Goal: Register for event/course

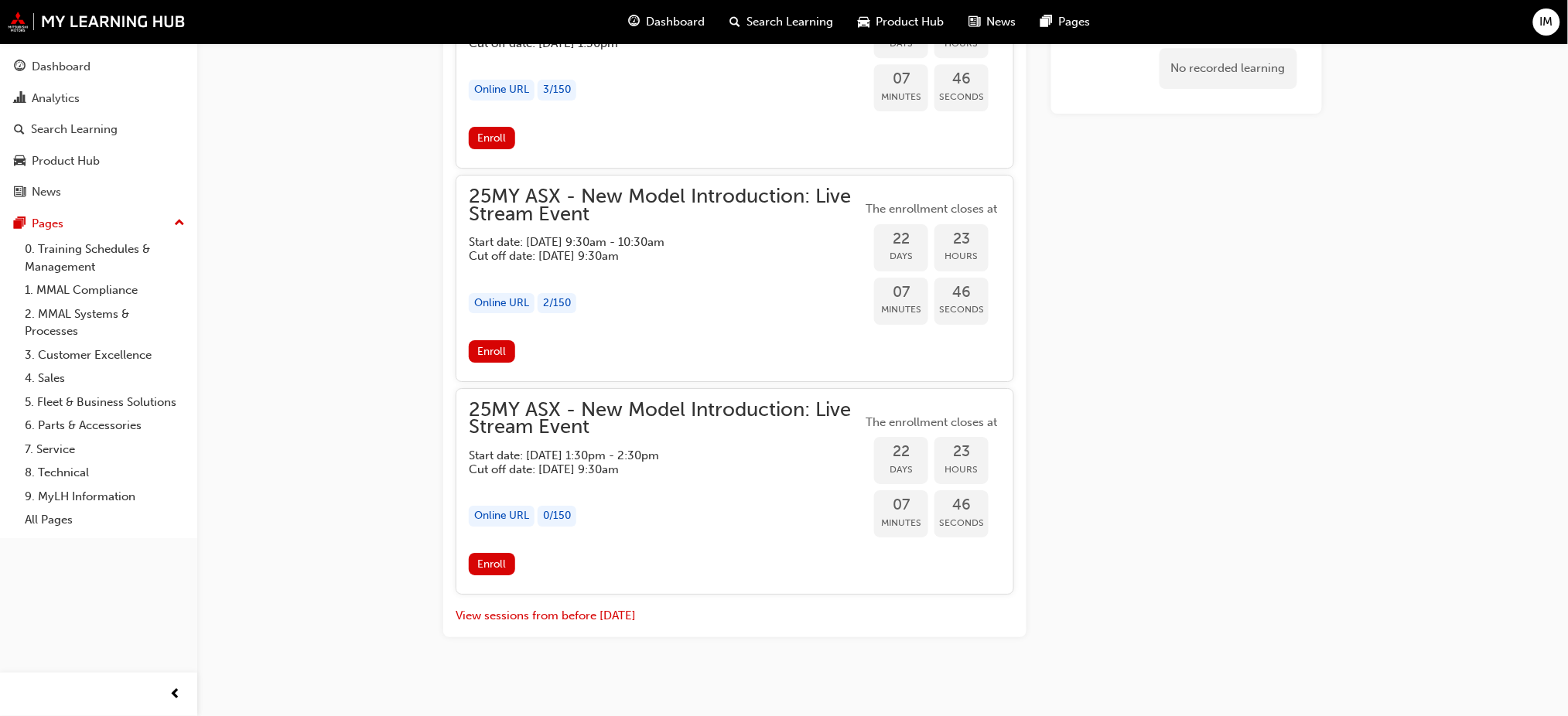
scroll to position [1809, 0]
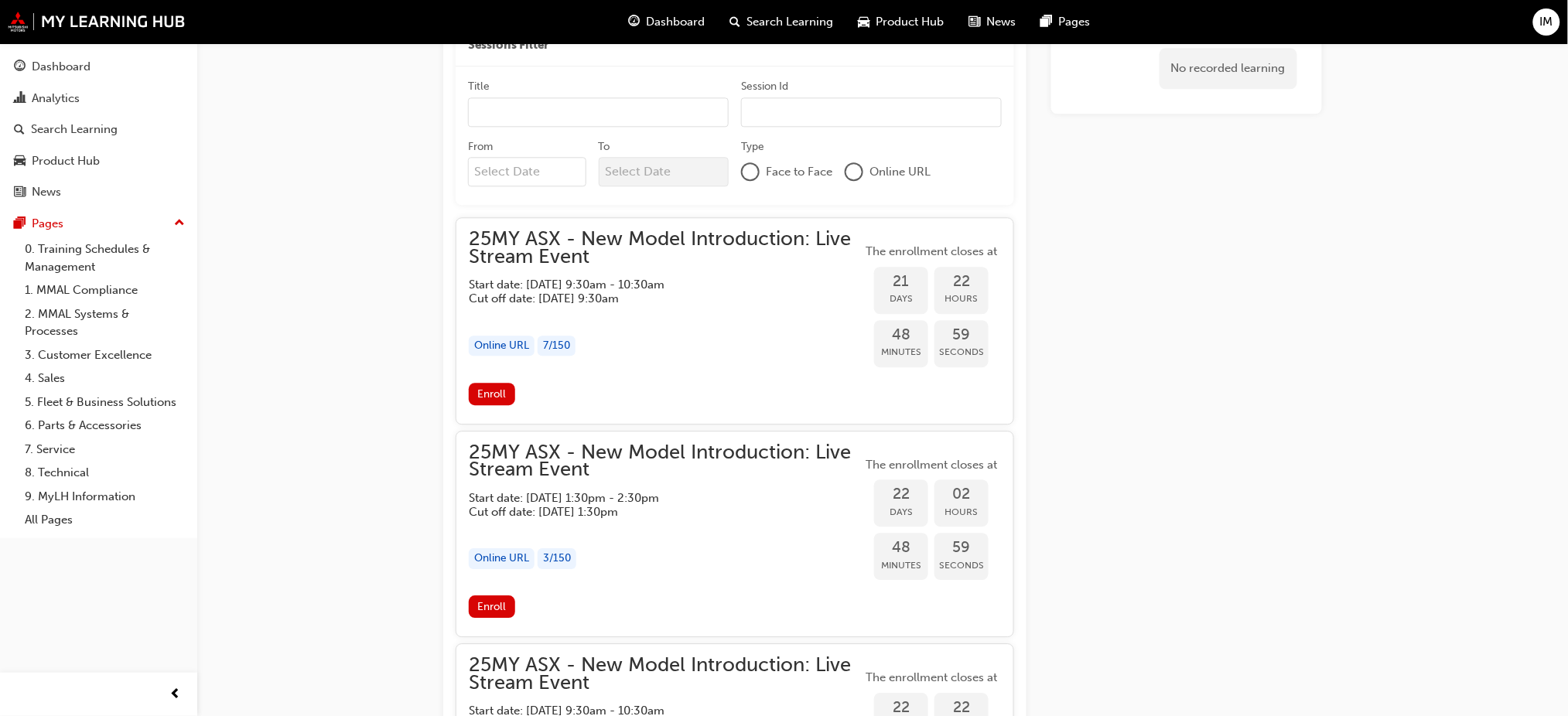
scroll to position [960, 0]
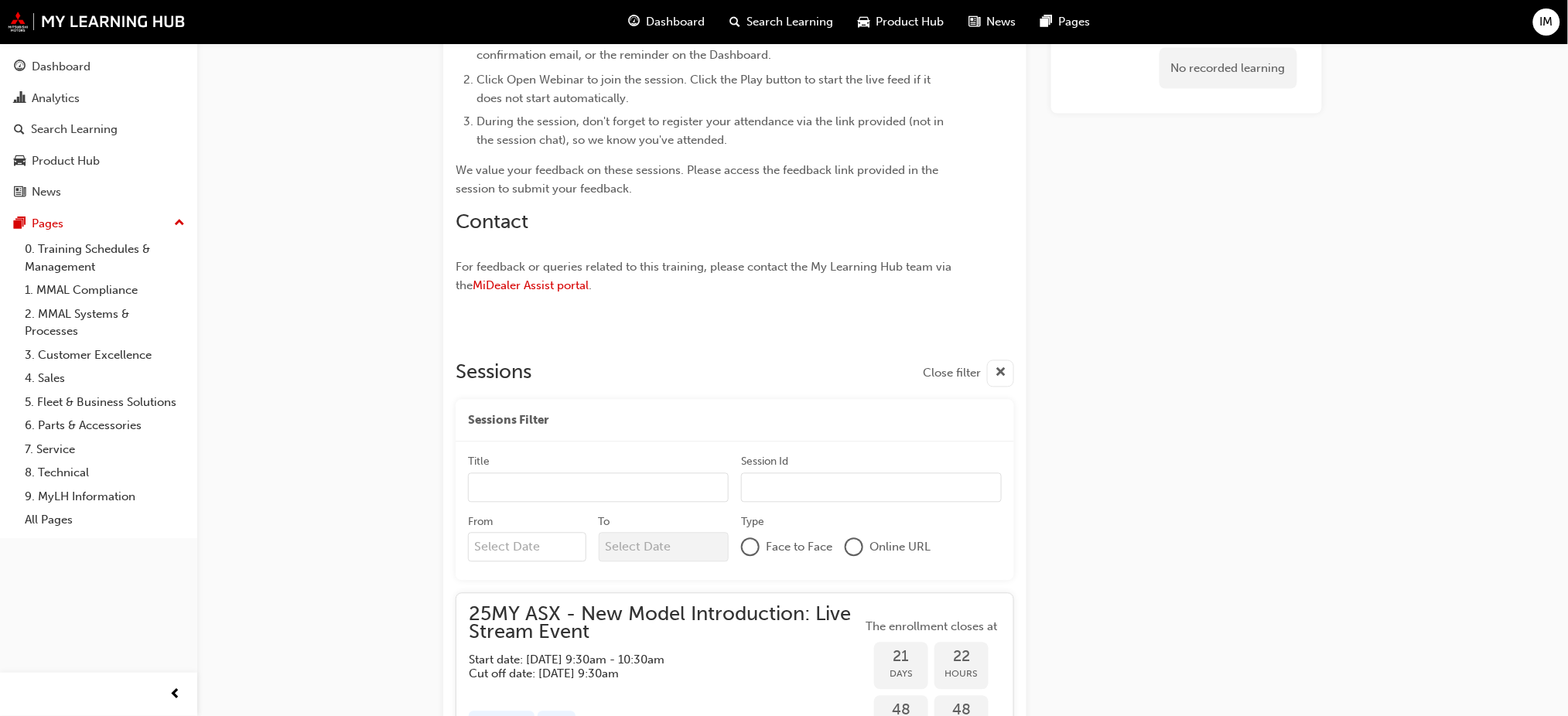
click at [855, 546] on div at bounding box center [854, 548] width 16 height 16
click at [504, 468] on div "Title" at bounding box center [599, 465] width 261 height 19
click at [504, 473] on input "Title" at bounding box center [599, 488] width 261 height 30
click at [766, 487] on input "Session Id" at bounding box center [871, 488] width 261 height 30
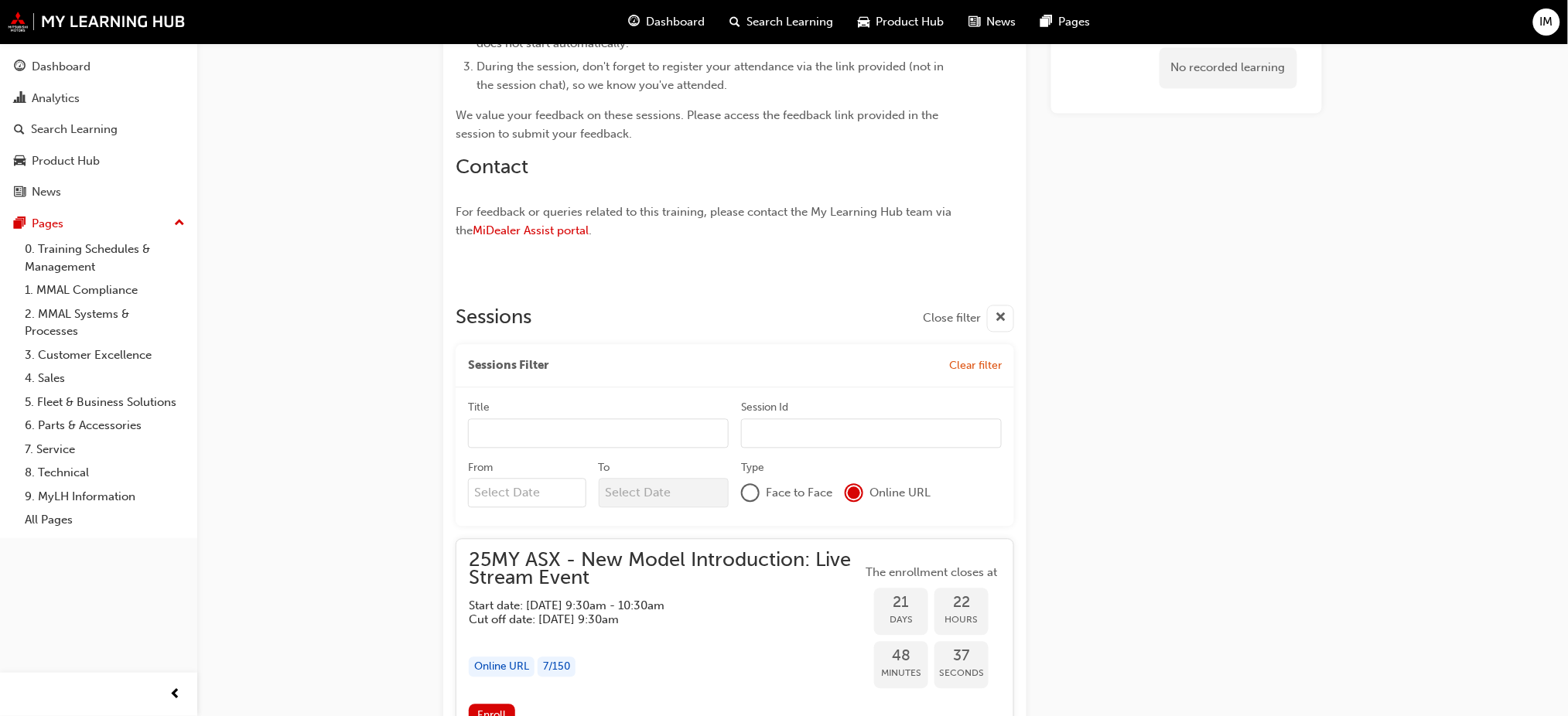
scroll to position [1064, 0]
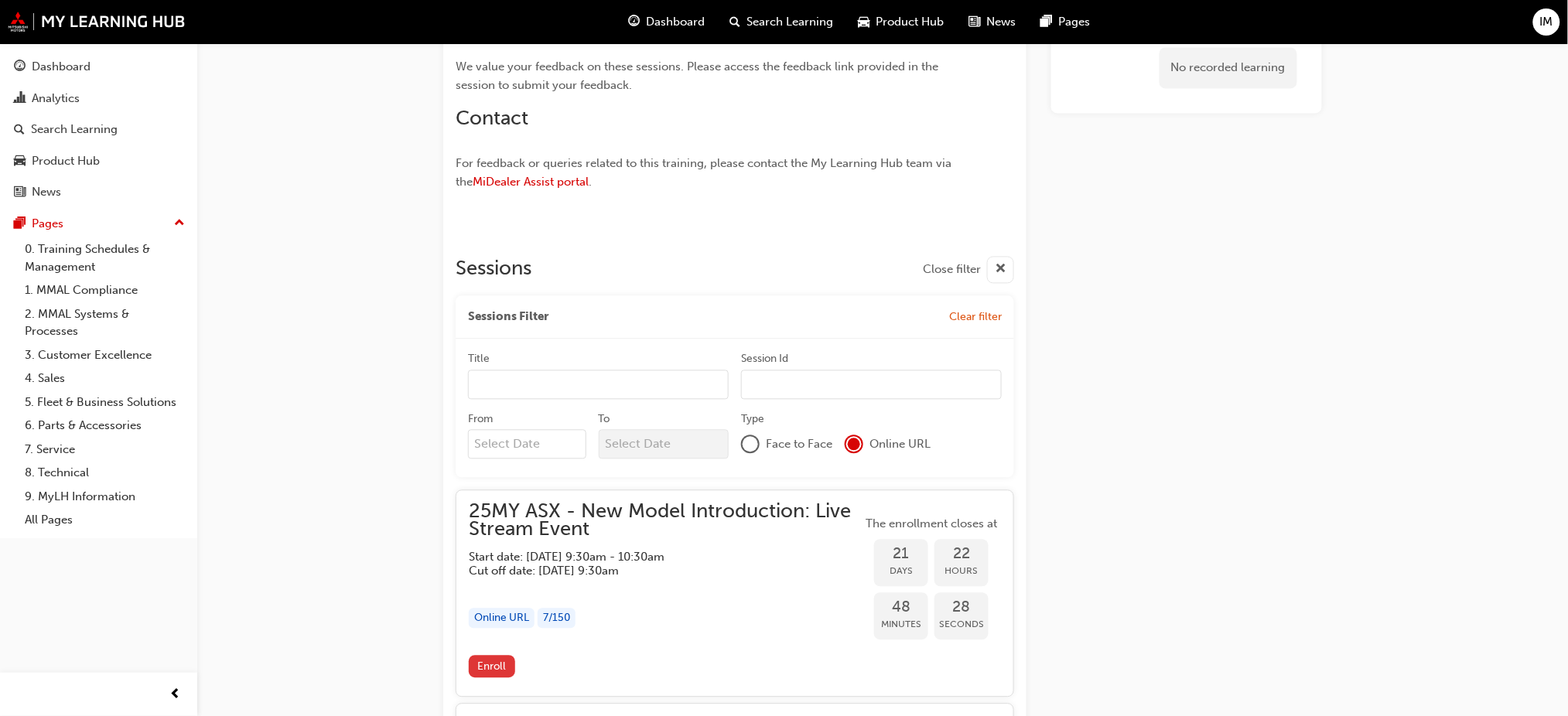
click at [496, 668] on span "Enroll" at bounding box center [491, 666] width 29 height 13
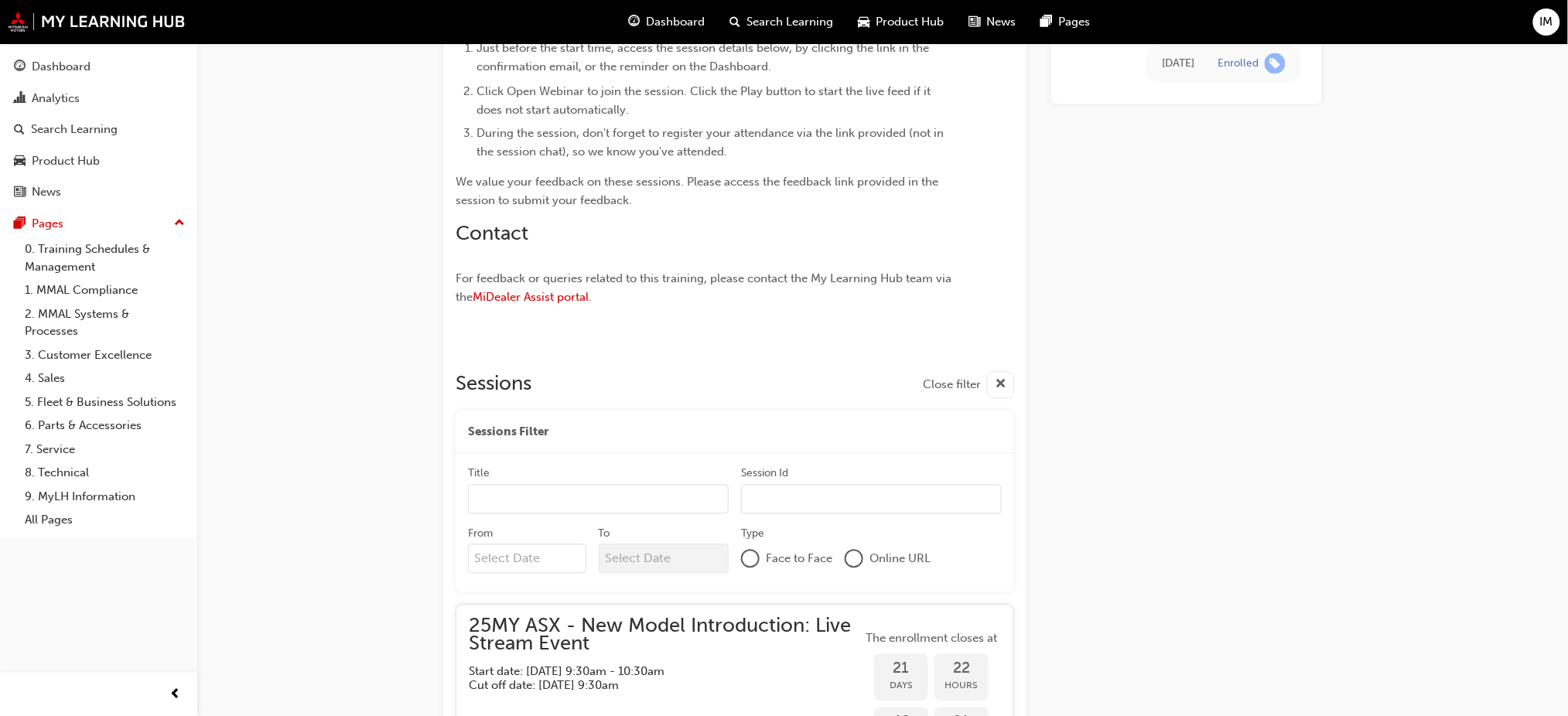
scroll to position [960, 0]
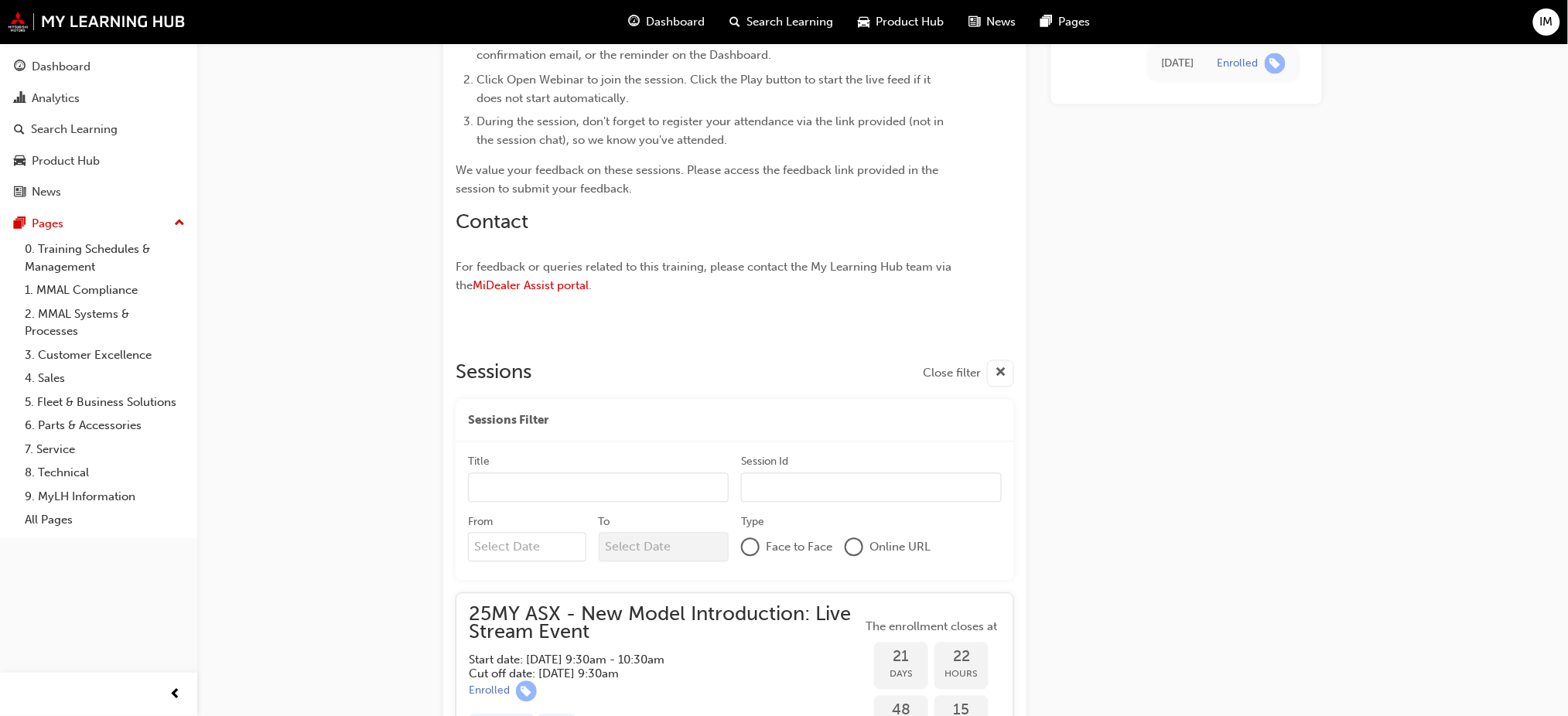
click at [858, 551] on div at bounding box center [854, 548] width 16 height 16
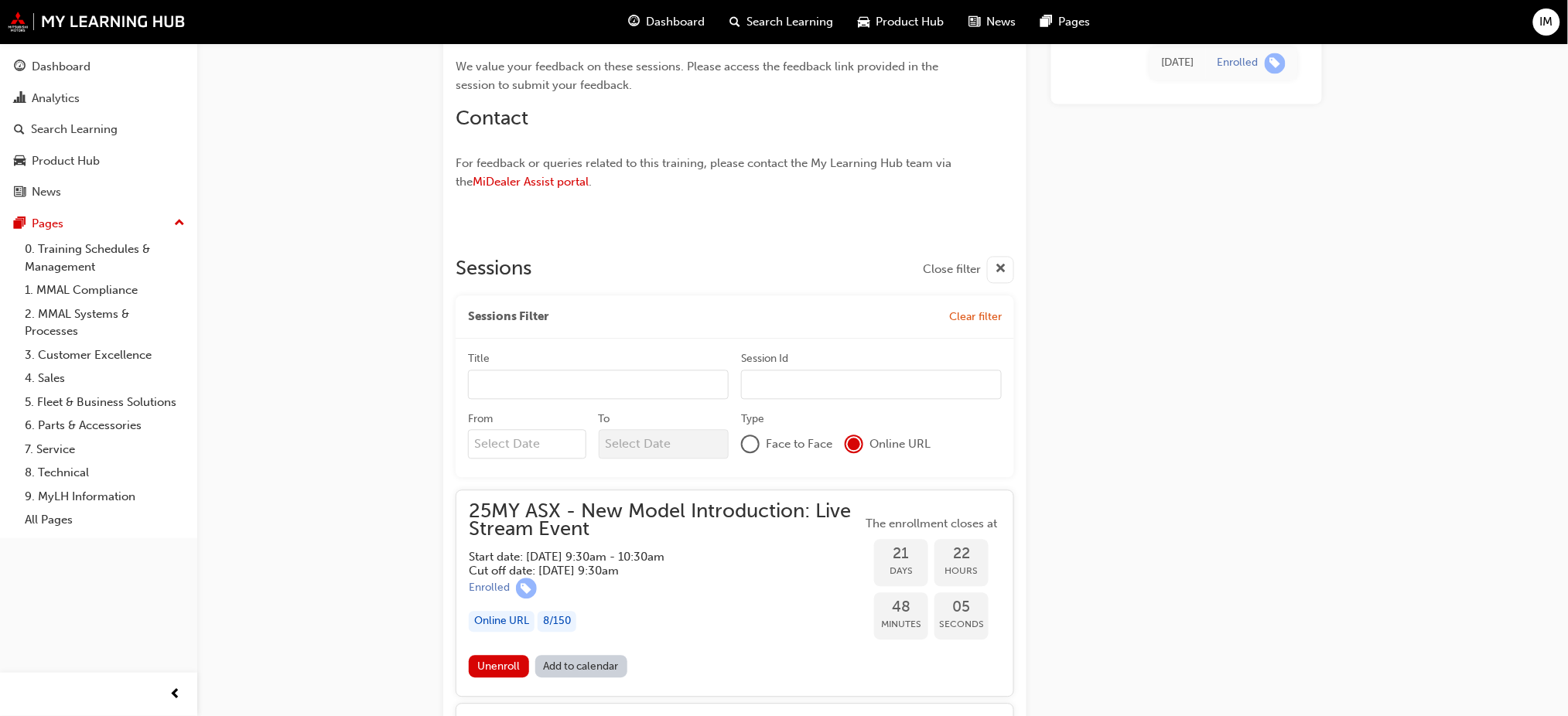
click at [579, 668] on link "Add to calendar" at bounding box center [581, 666] width 93 height 23
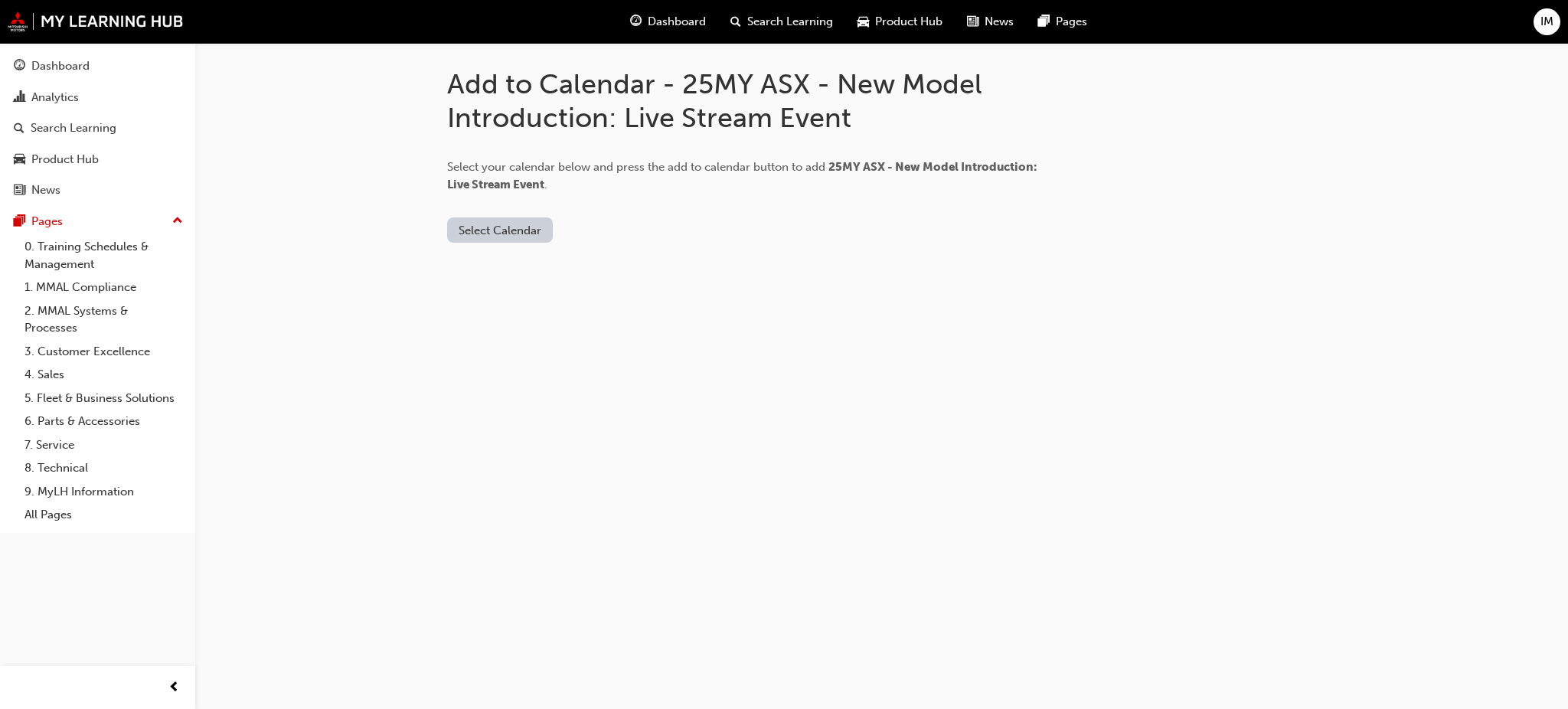
click at [490, 236] on button "Select Calendar" at bounding box center [500, 229] width 106 height 25
click at [474, 274] on div "Outlook.com" at bounding box center [502, 267] width 93 height 18
click at [595, 231] on button "Add to Calendar" at bounding box center [629, 229] width 109 height 25
click at [56, 57] on div "Dashboard" at bounding box center [60, 66] width 58 height 18
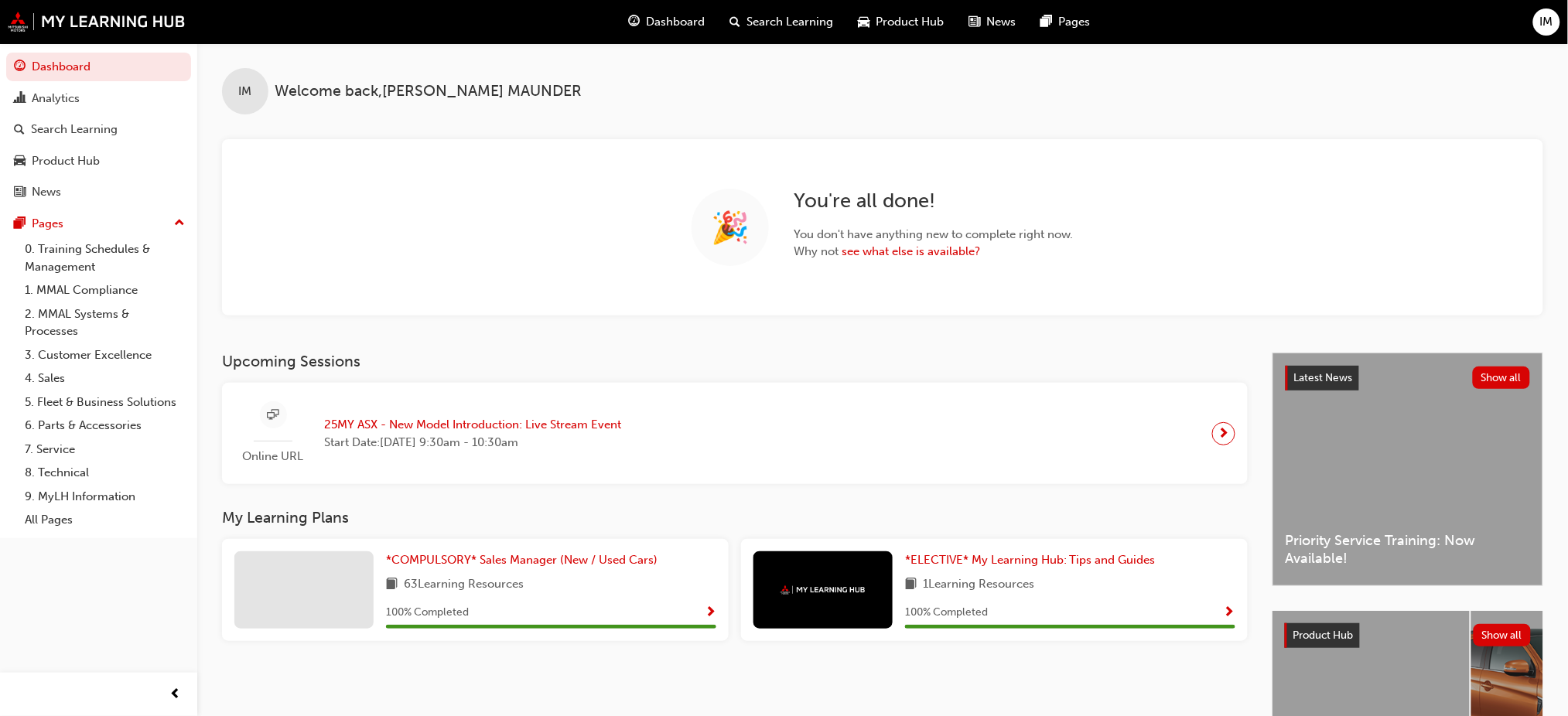
click at [605, 456] on div "Online URL 25MY ASX - New Model Introduction: Live Stream Event Start Date: Wed…" at bounding box center [433, 433] width 399 height 64
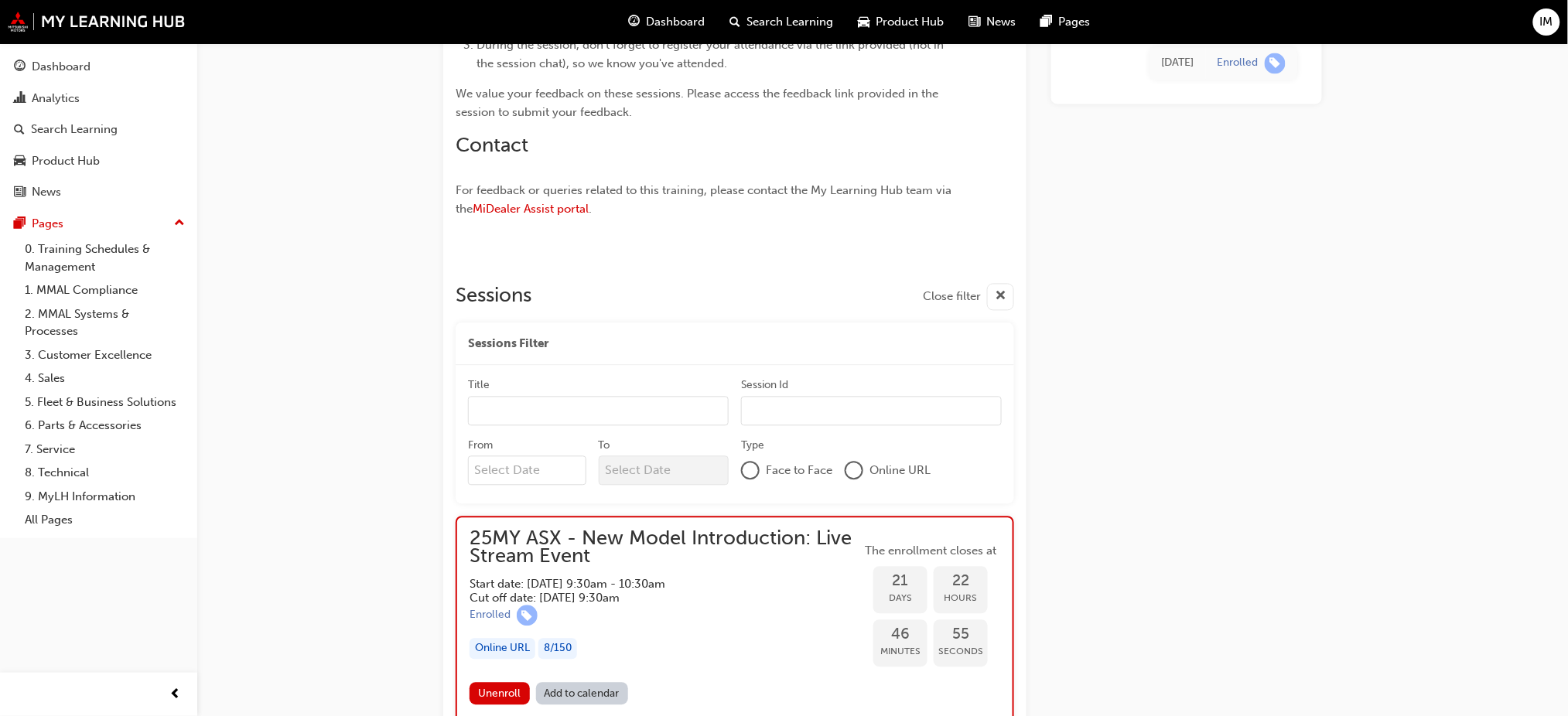
scroll to position [1242, 0]
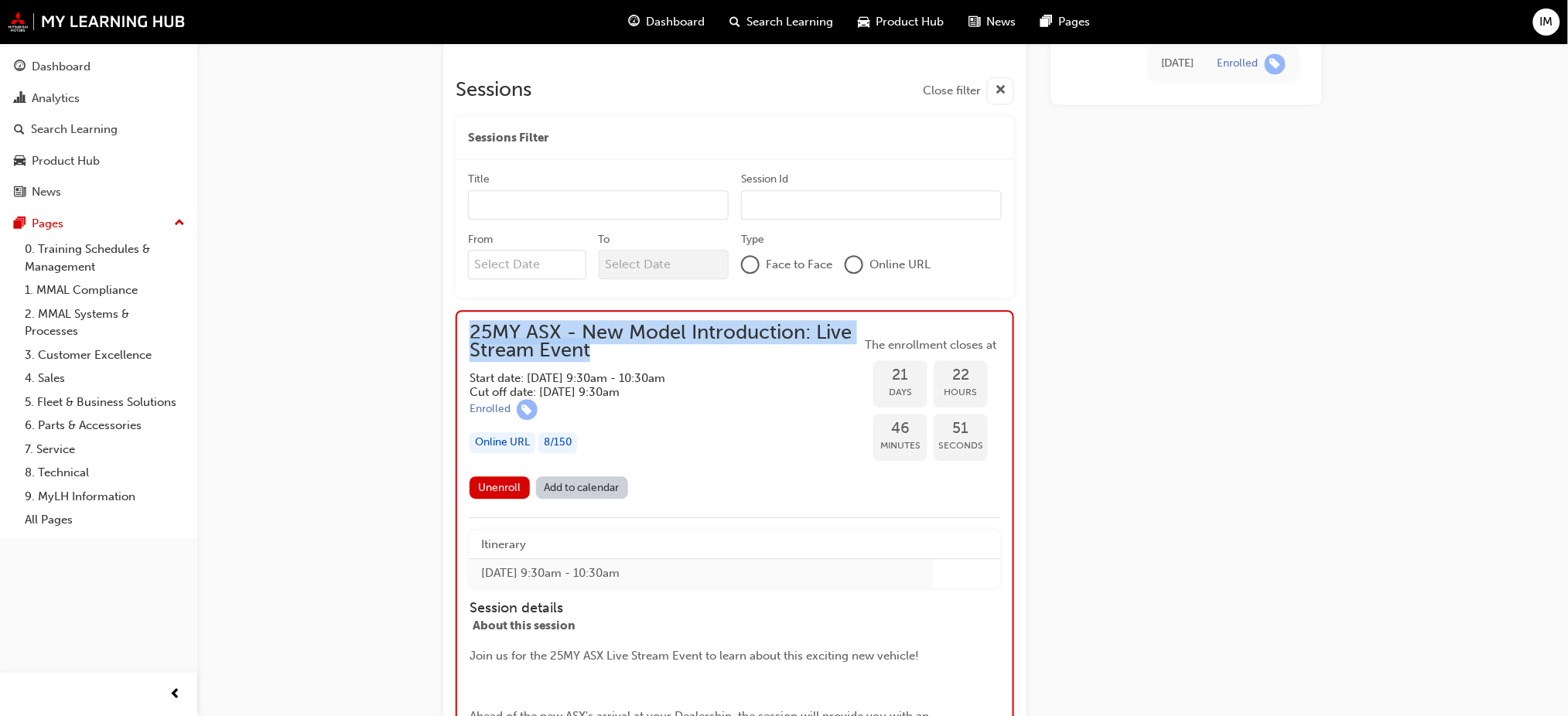
drag, startPoint x: 459, startPoint y: 316, endPoint x: 839, endPoint y: 351, distance: 381.6
copy span "25MY ASX - New Model Introduction: Live Stream Event"
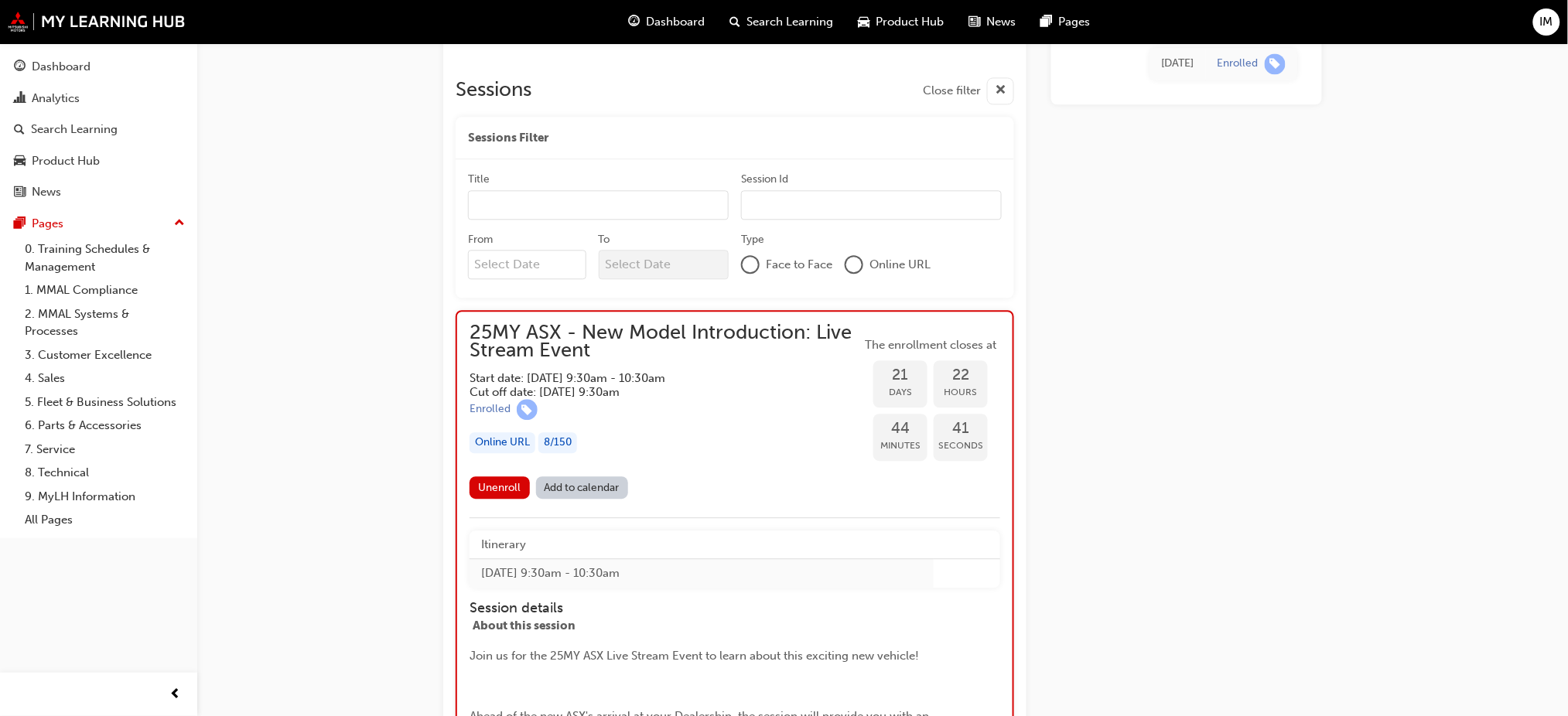
click at [1317, 343] on div "Today Enrolled" at bounding box center [1186, 379] width 271 height 2966
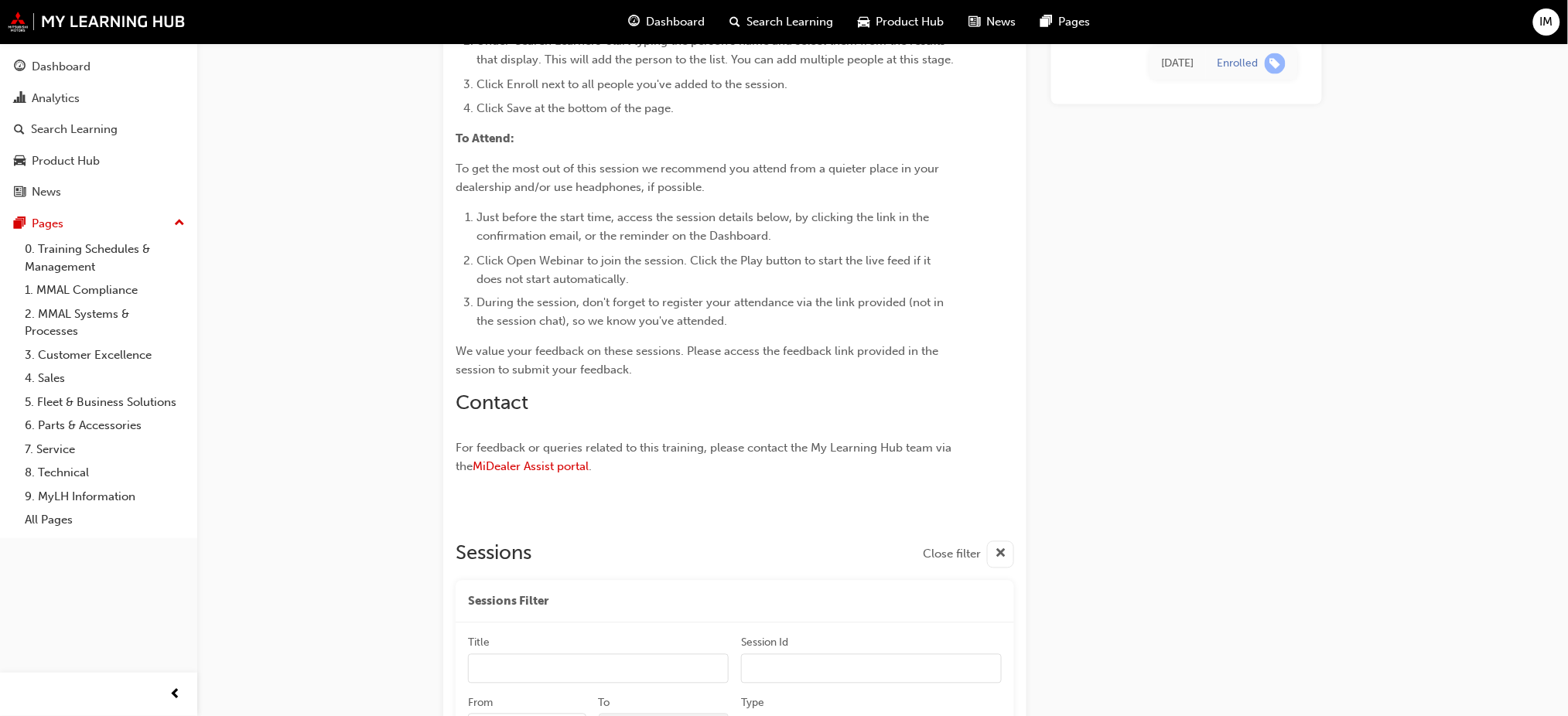
scroll to position [315, 0]
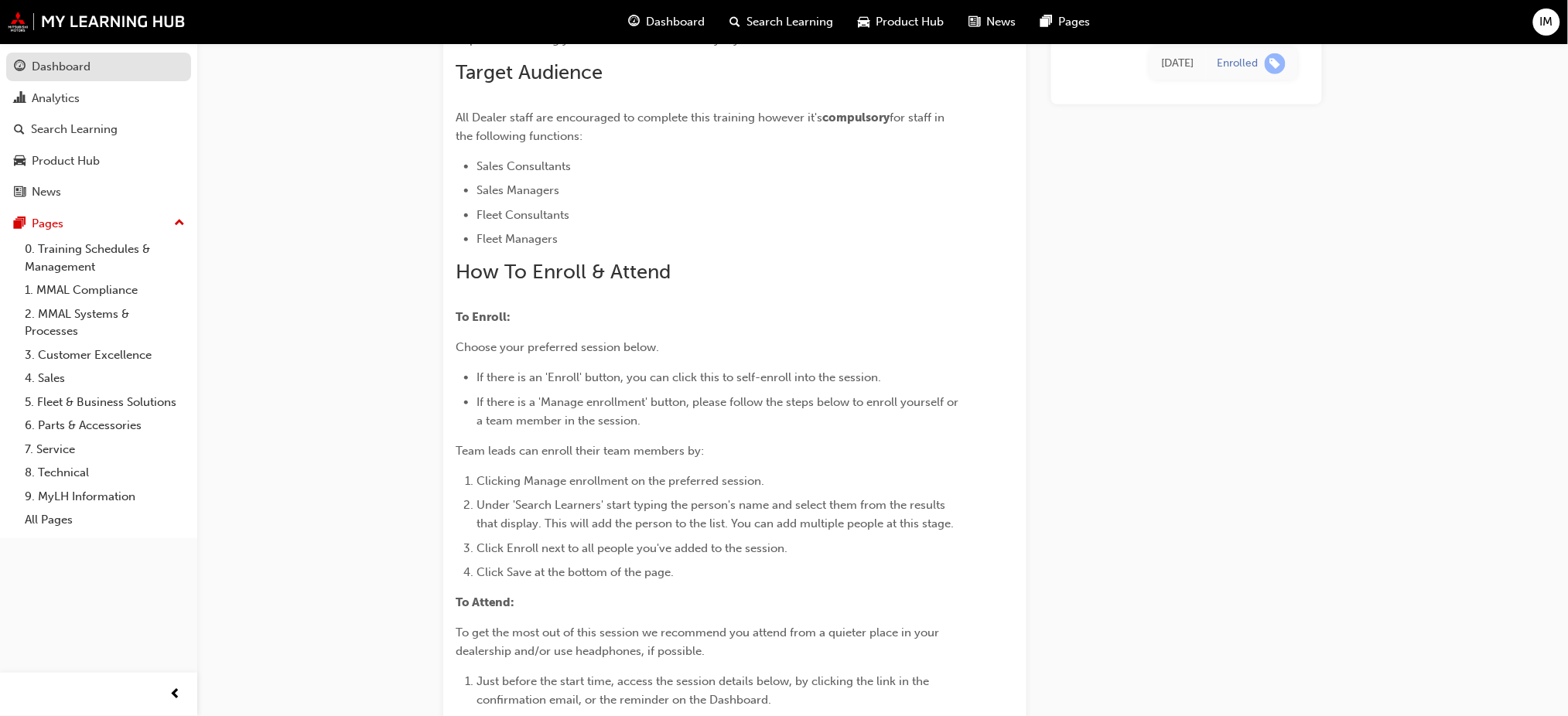
click at [43, 69] on div "Dashboard" at bounding box center [61, 66] width 59 height 18
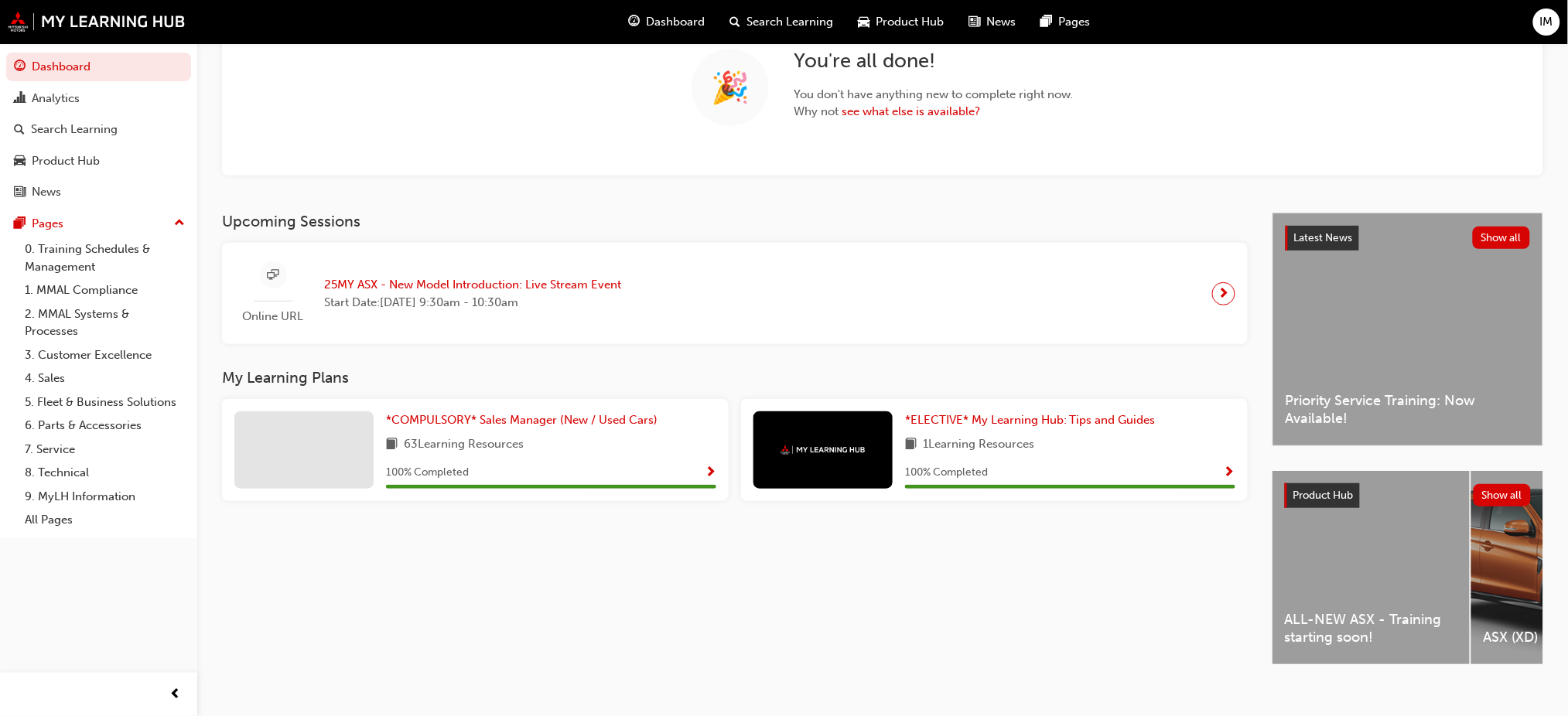
scroll to position [159, 0]
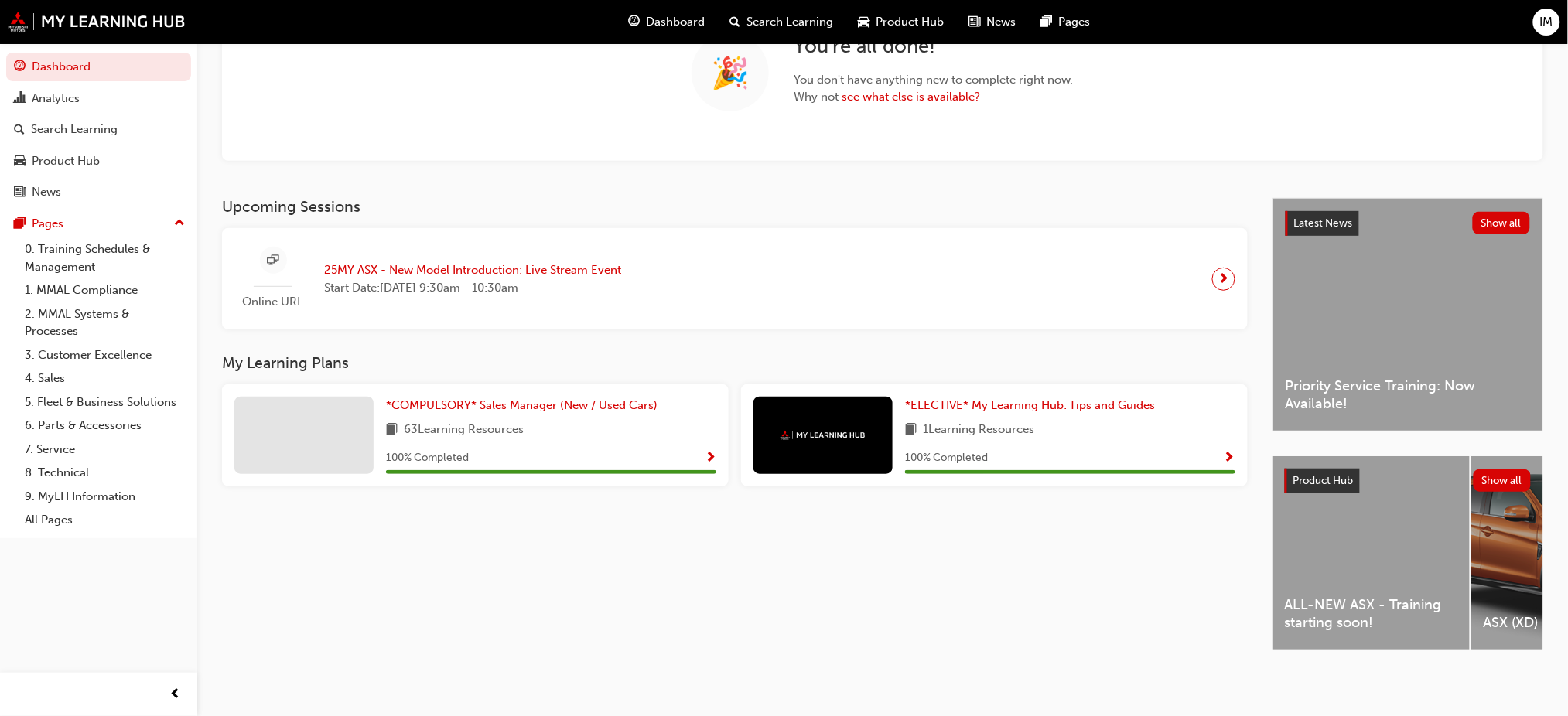
click at [1356, 596] on span "ALL-NEW ASX - Training starting soon!" at bounding box center [1371, 613] width 172 height 35
